Goal: Task Accomplishment & Management: Manage account settings

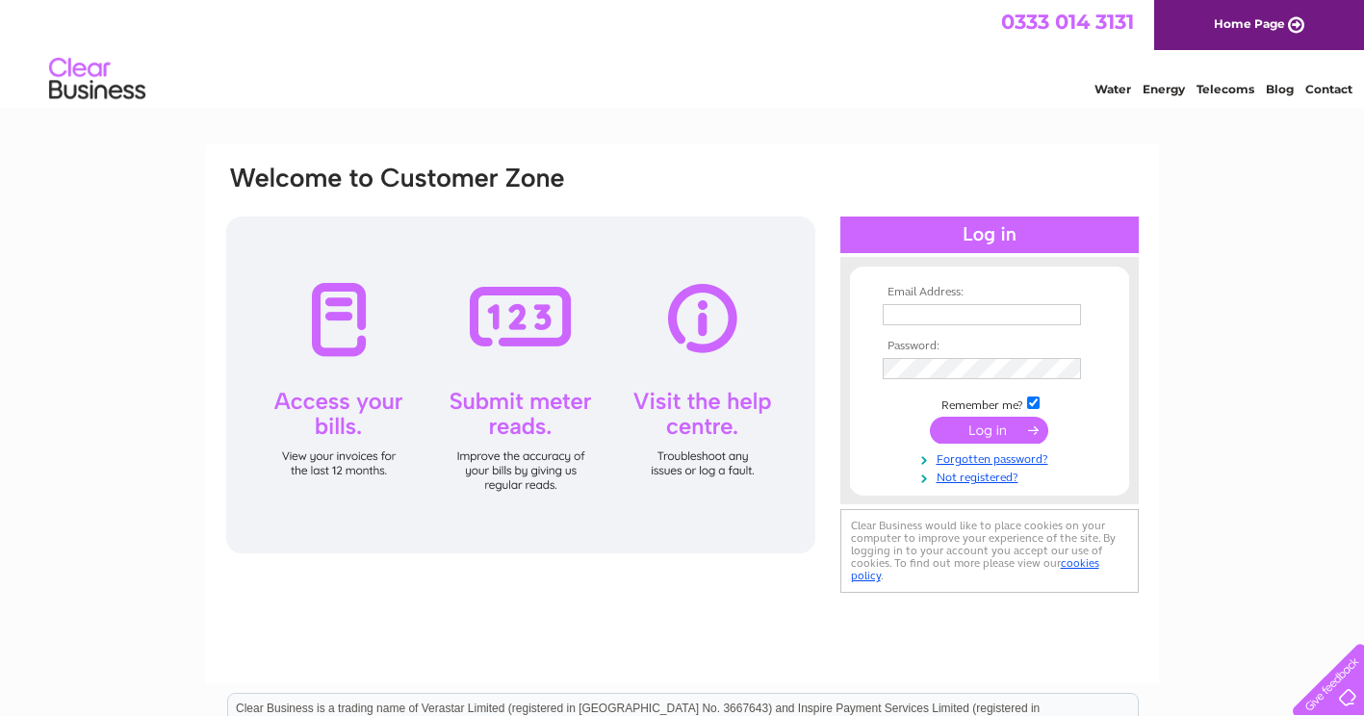
type input "hardccg.churchlaneaccounts@nhs.net"
click at [971, 427] on input "submit" at bounding box center [989, 430] width 118 height 27
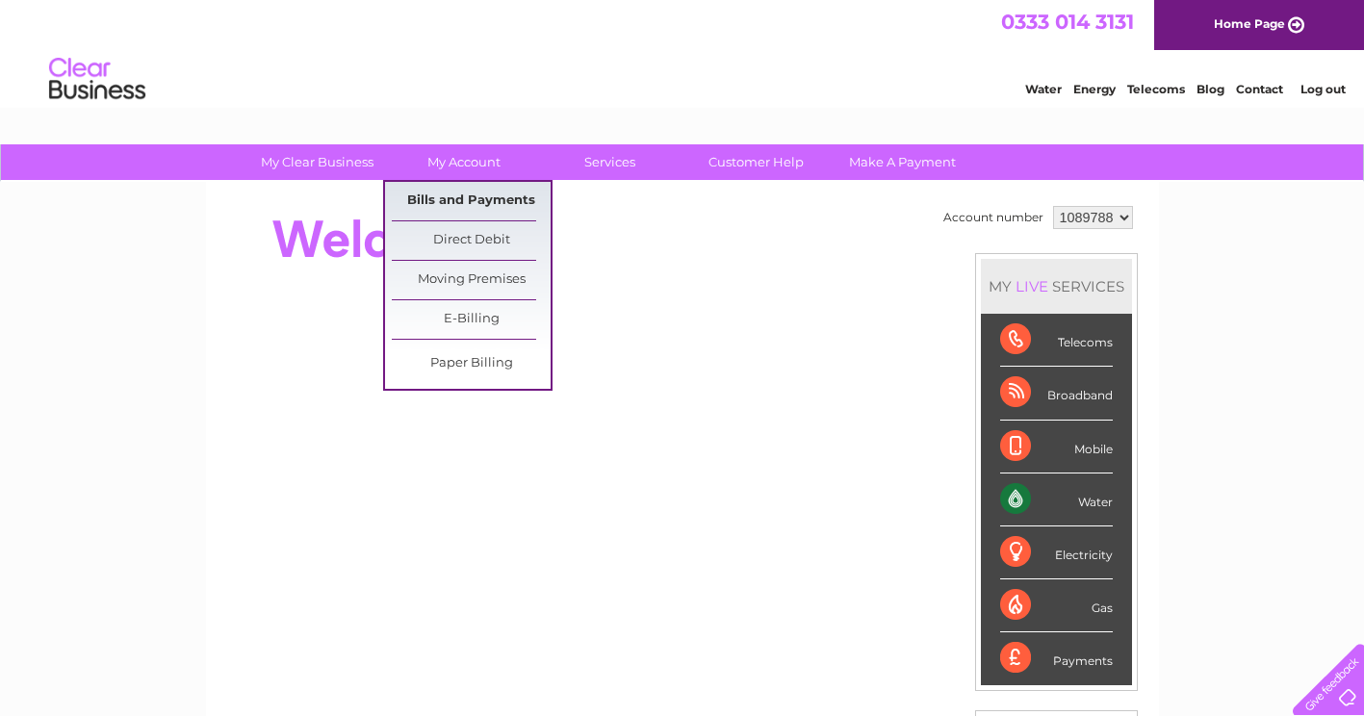
click at [453, 202] on link "Bills and Payments" at bounding box center [471, 201] width 159 height 39
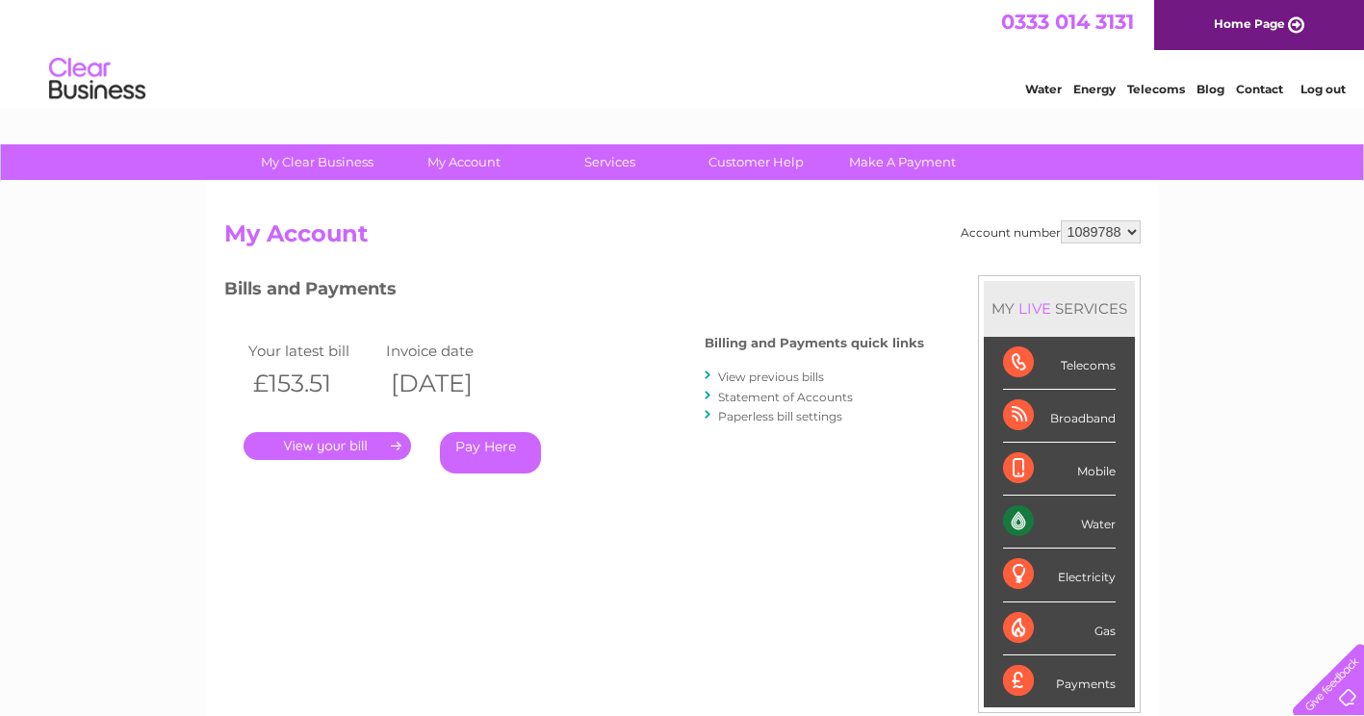
click at [317, 450] on link "." at bounding box center [328, 446] width 168 height 28
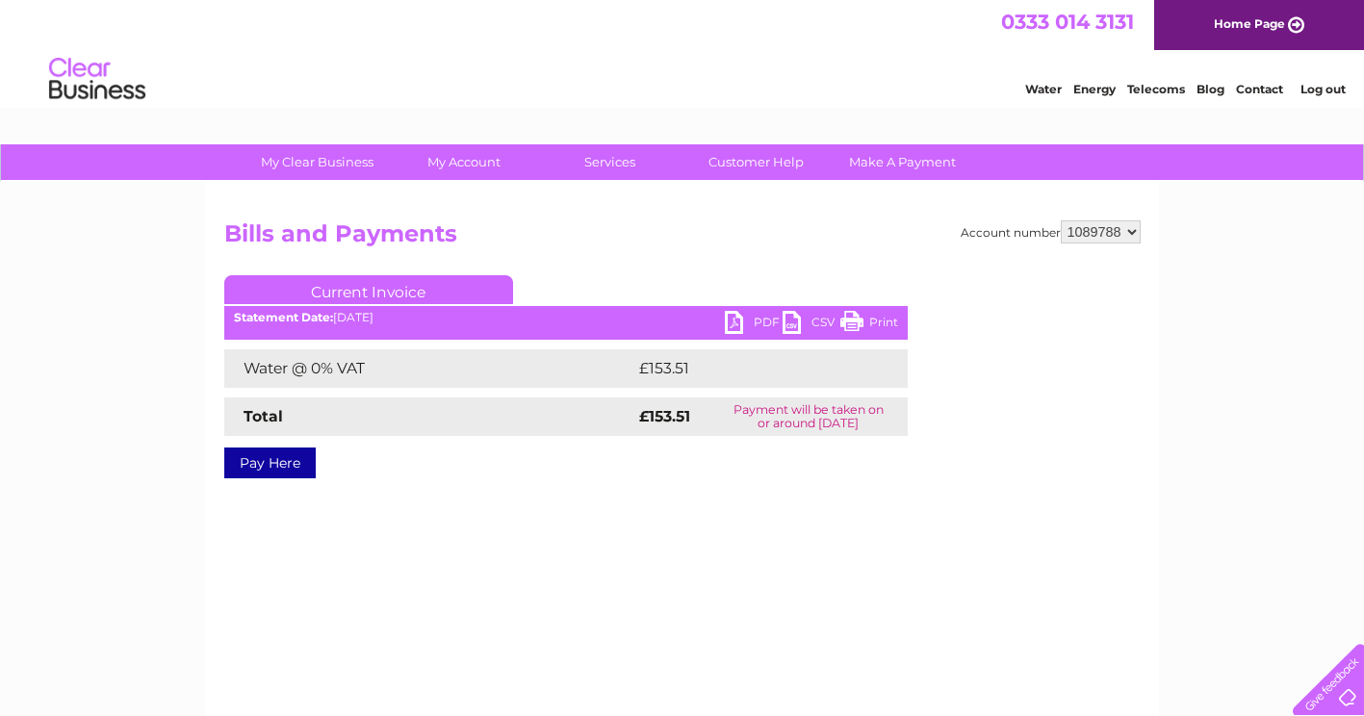
click at [754, 327] on link "PDF" at bounding box center [754, 325] width 58 height 28
